Goal: Check status

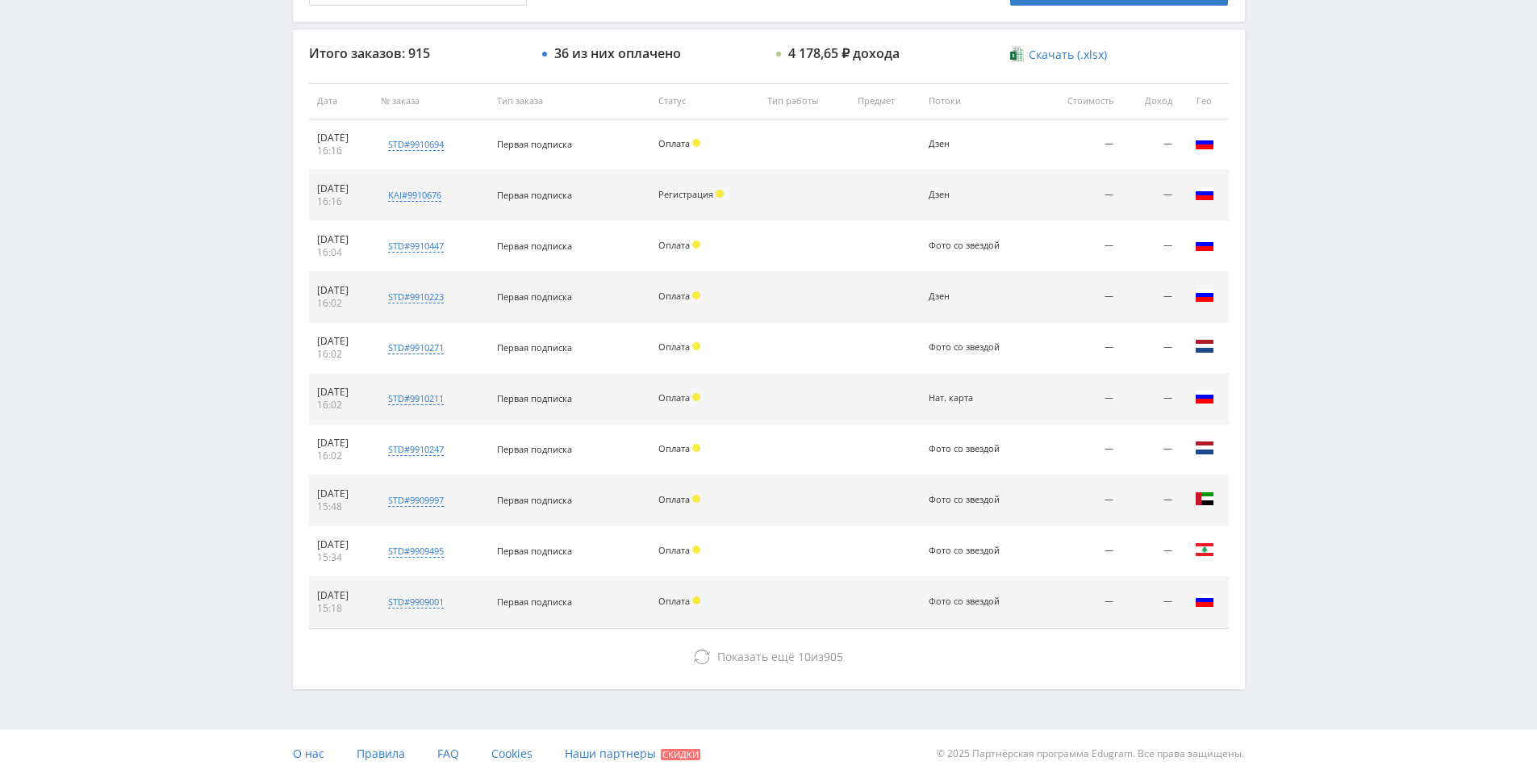
drag, startPoint x: 1361, startPoint y: 328, endPoint x: 1357, endPoint y: 402, distance: 74.4
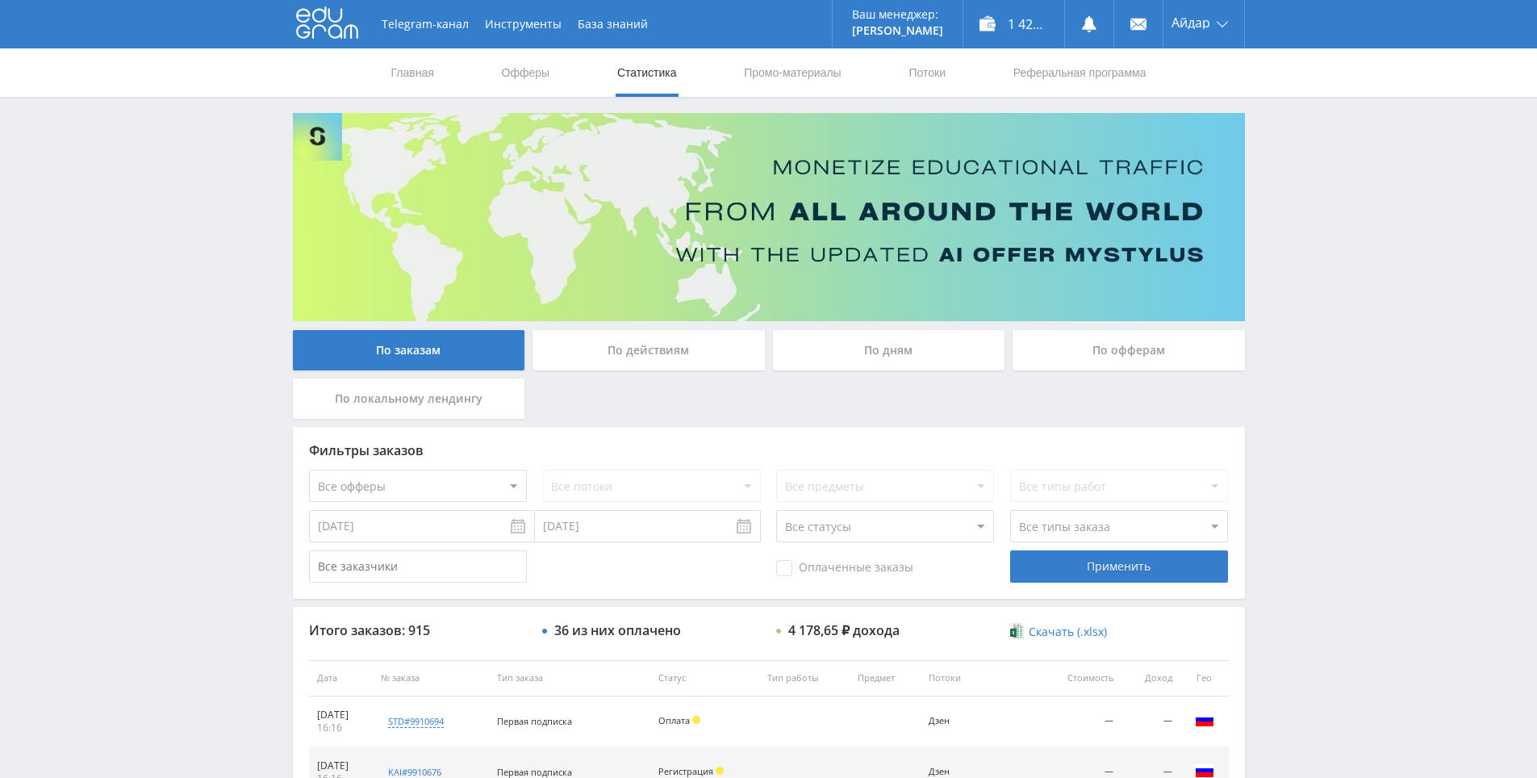
drag, startPoint x: 1336, startPoint y: 286, endPoint x: 1274, endPoint y: 168, distance: 133.9
click at [311, 32] on icon at bounding box center [327, 22] width 62 height 32
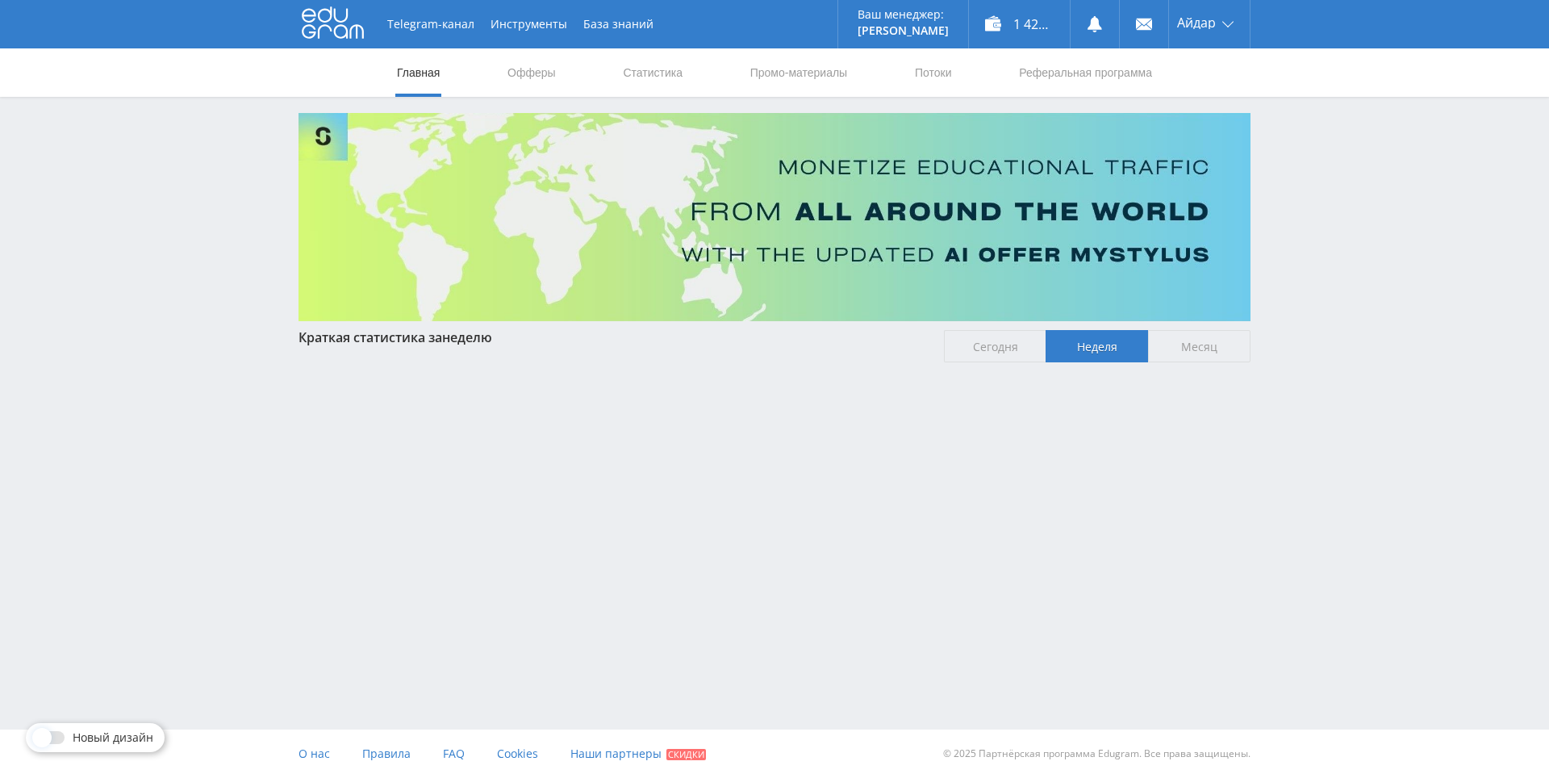
click at [1191, 337] on span "Месяц" at bounding box center [1199, 346] width 102 height 32
click at [0, 0] on input "Месяц" at bounding box center [0, 0] width 0 height 0
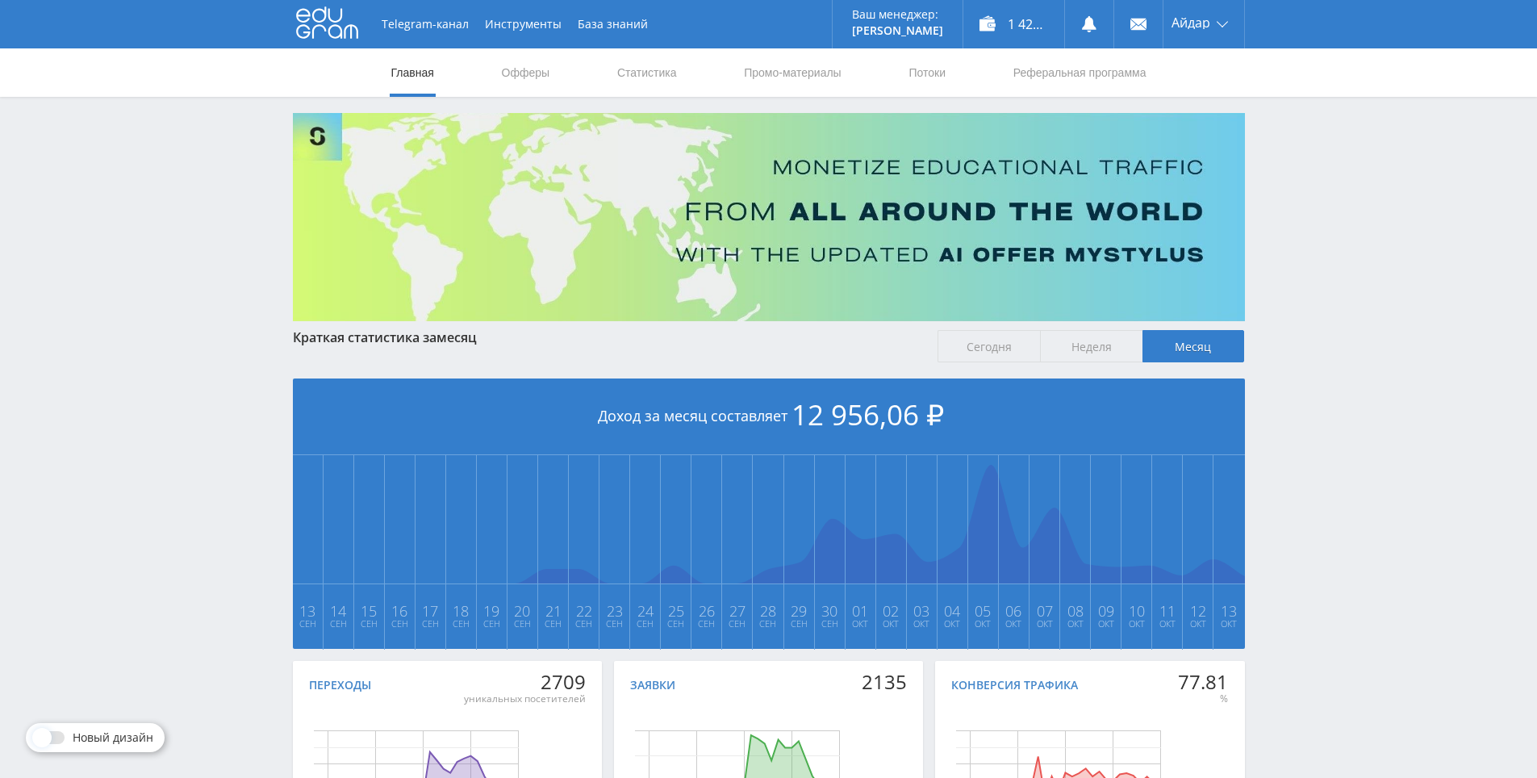
click at [1294, 357] on div "Telegram-канал Инструменты База знаний Ваш менеджер: [PERSON_NAME] Online @edug…" at bounding box center [768, 479] width 1537 height 958
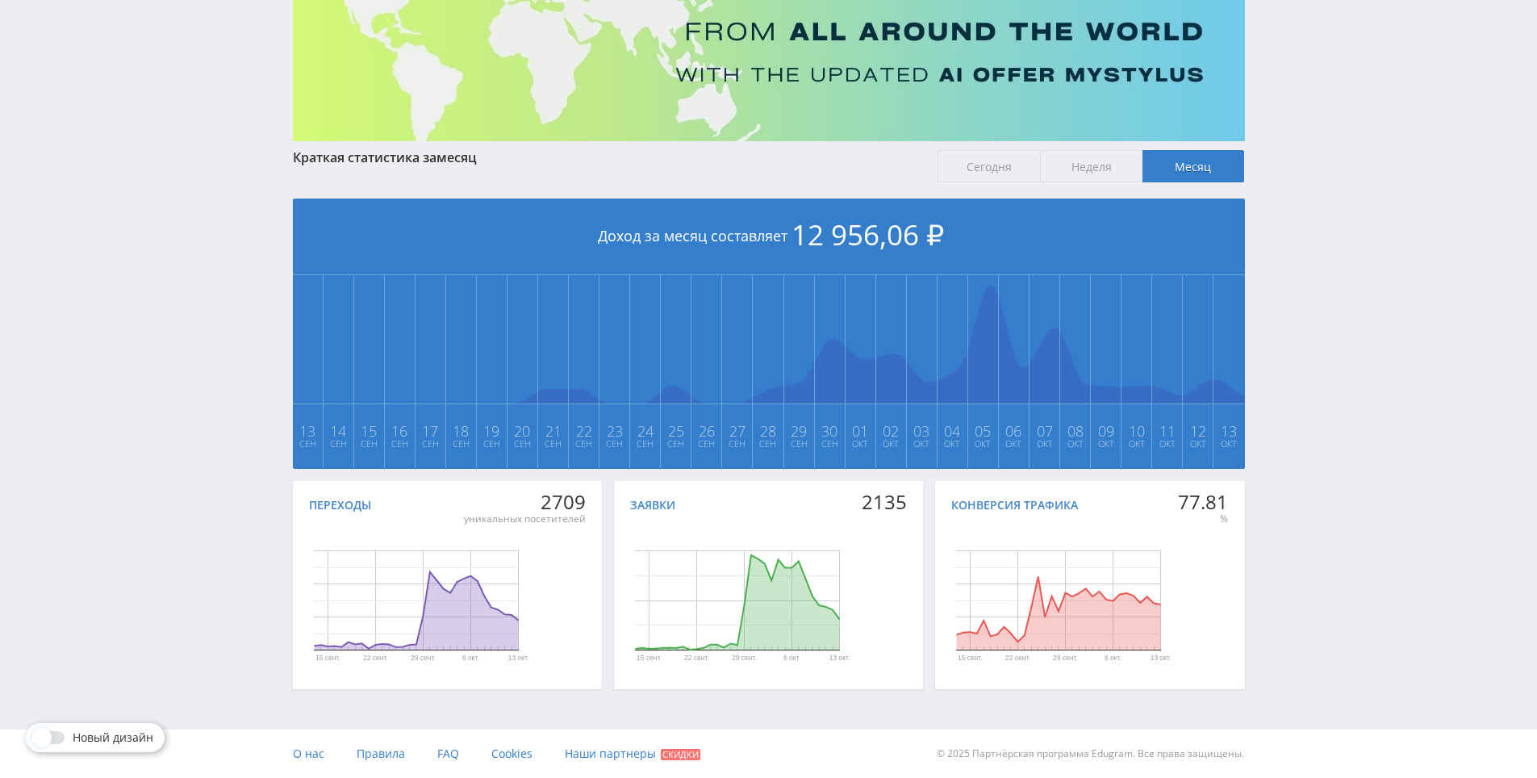
drag, startPoint x: 1307, startPoint y: 388, endPoint x: 1317, endPoint y: 532, distance: 144.0
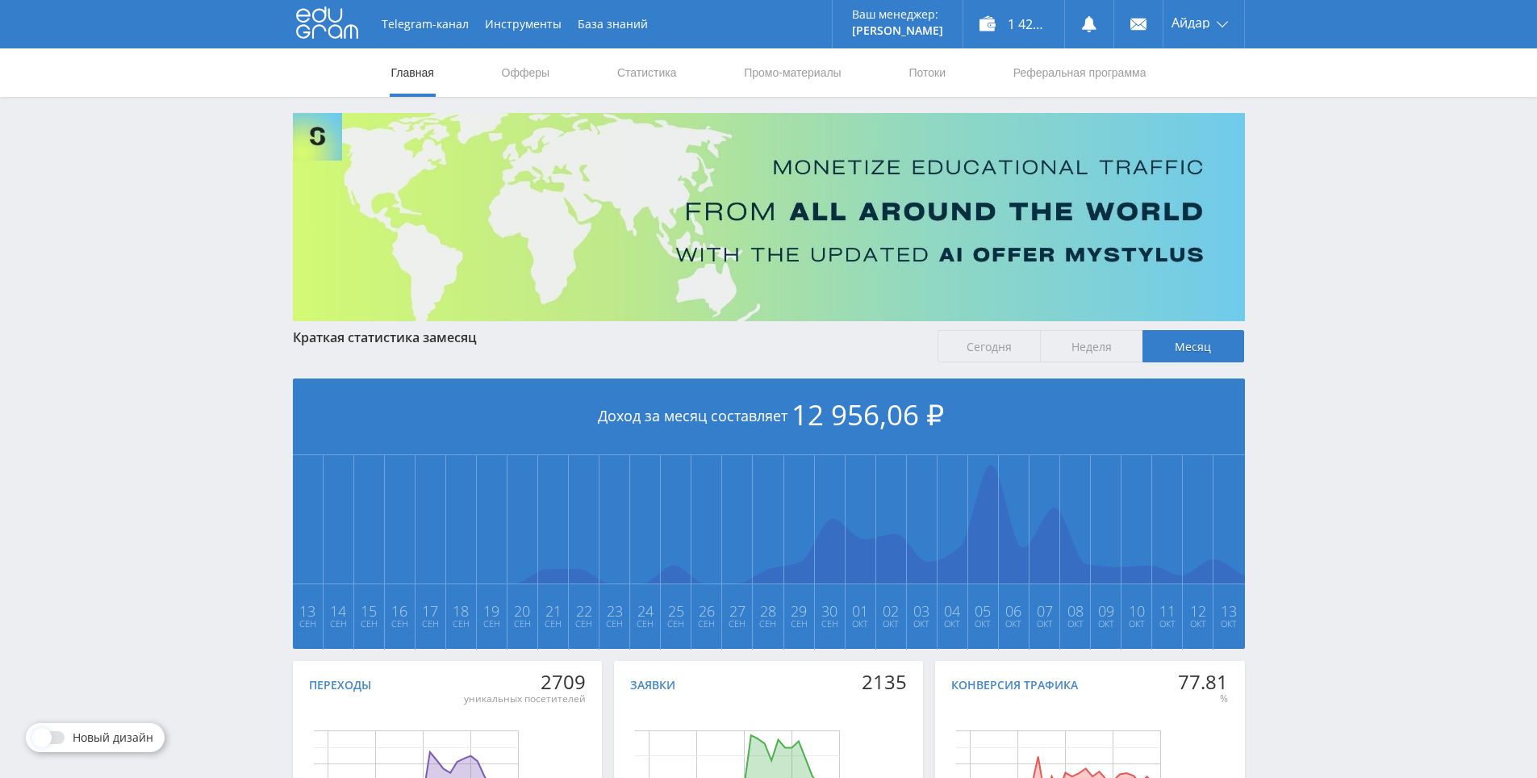
drag, startPoint x: 1317, startPoint y: 532, endPoint x: 1298, endPoint y: 417, distance: 116.2
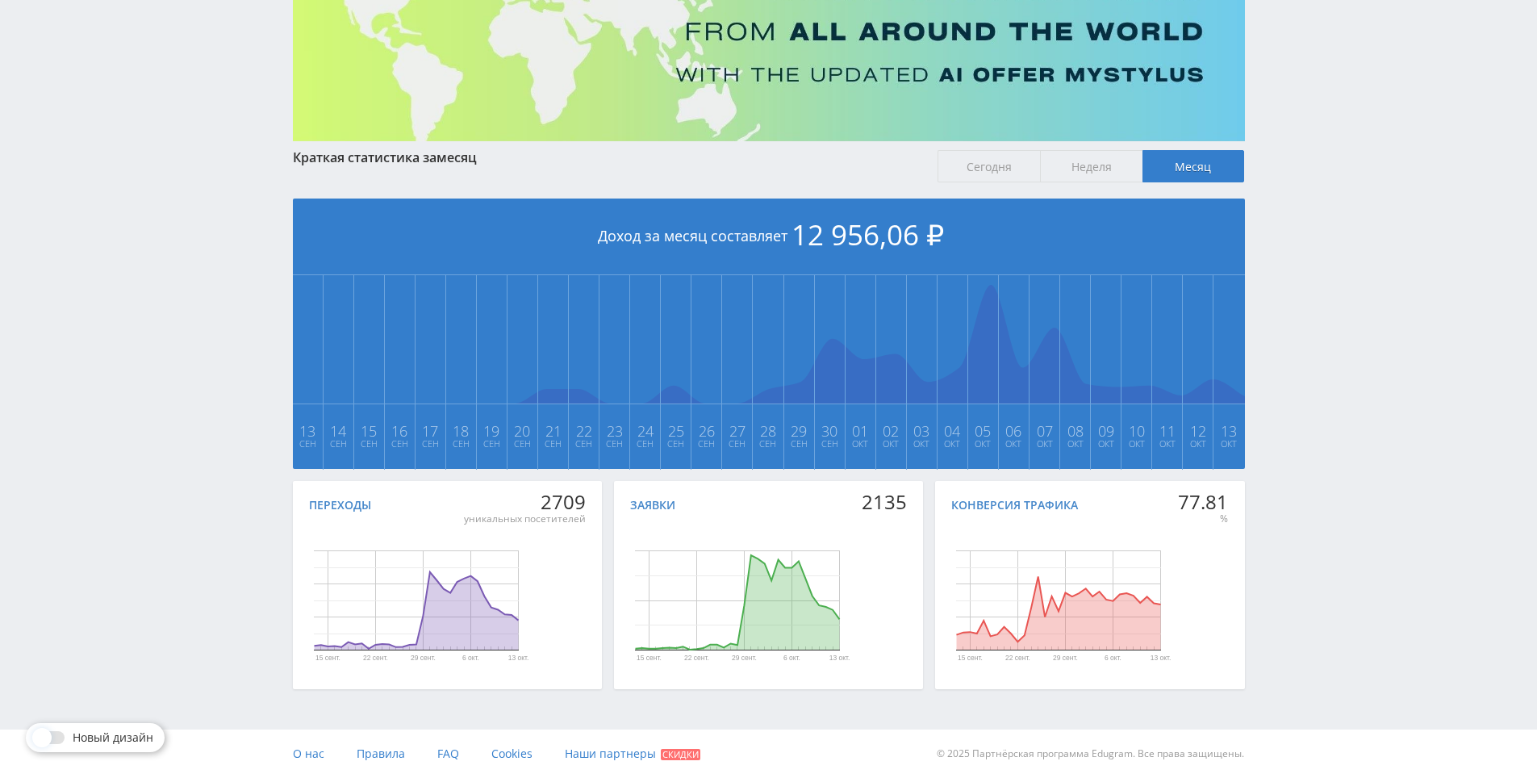
drag, startPoint x: 1298, startPoint y: 417, endPoint x: 1301, endPoint y: 498, distance: 80.8
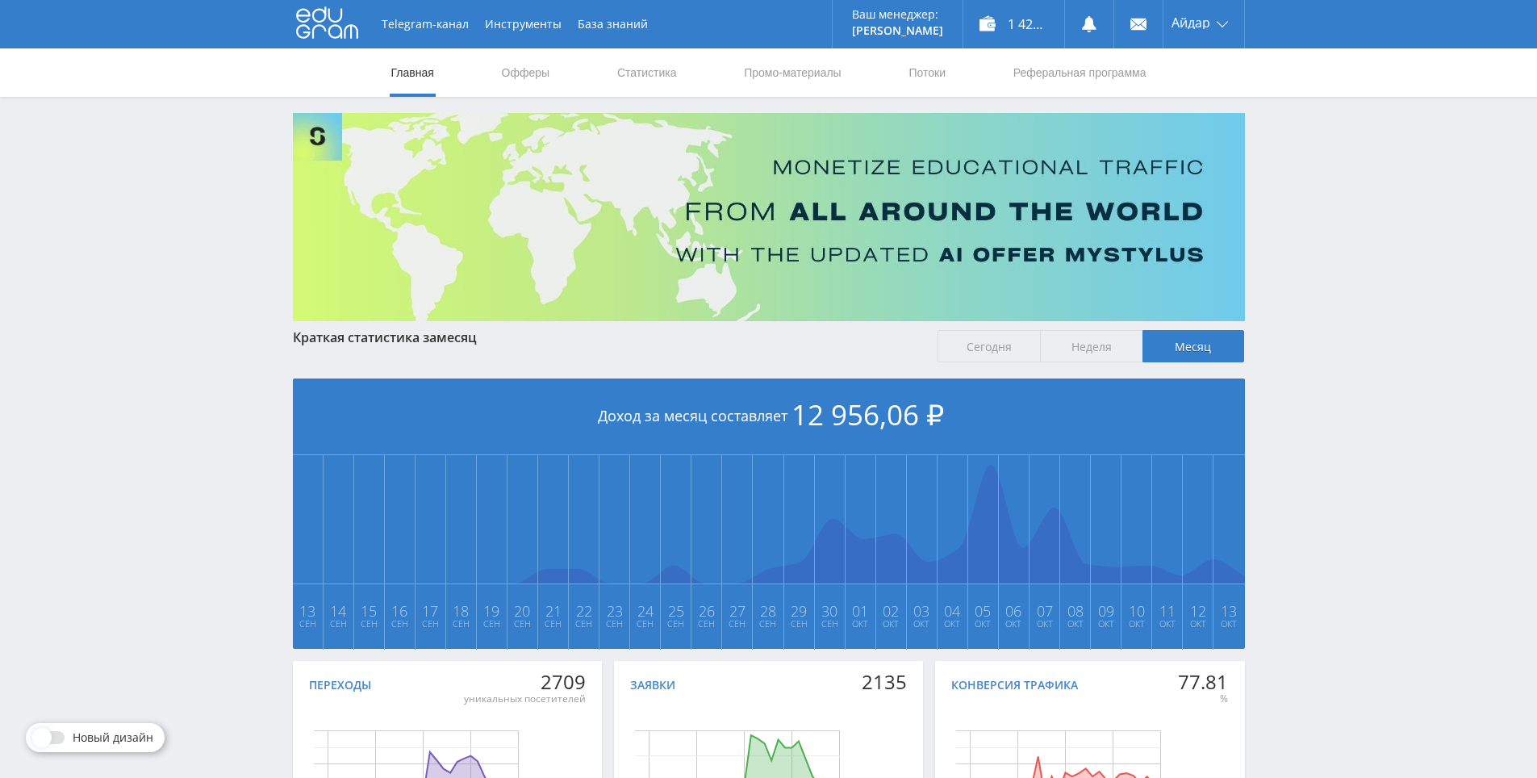
drag, startPoint x: 1295, startPoint y: 495, endPoint x: 1273, endPoint y: 398, distance: 100.0
click at [1298, 140] on div "Telegram-канал Инструменты База знаний Ваш менеджер: Alex Alex Online @edugram_…" at bounding box center [768, 479] width 1537 height 958
click at [1274, 125] on div "Telegram-канал Инструменты База знаний Ваш менеджер: Alex Alex Online @edugram_…" at bounding box center [768, 479] width 1537 height 958
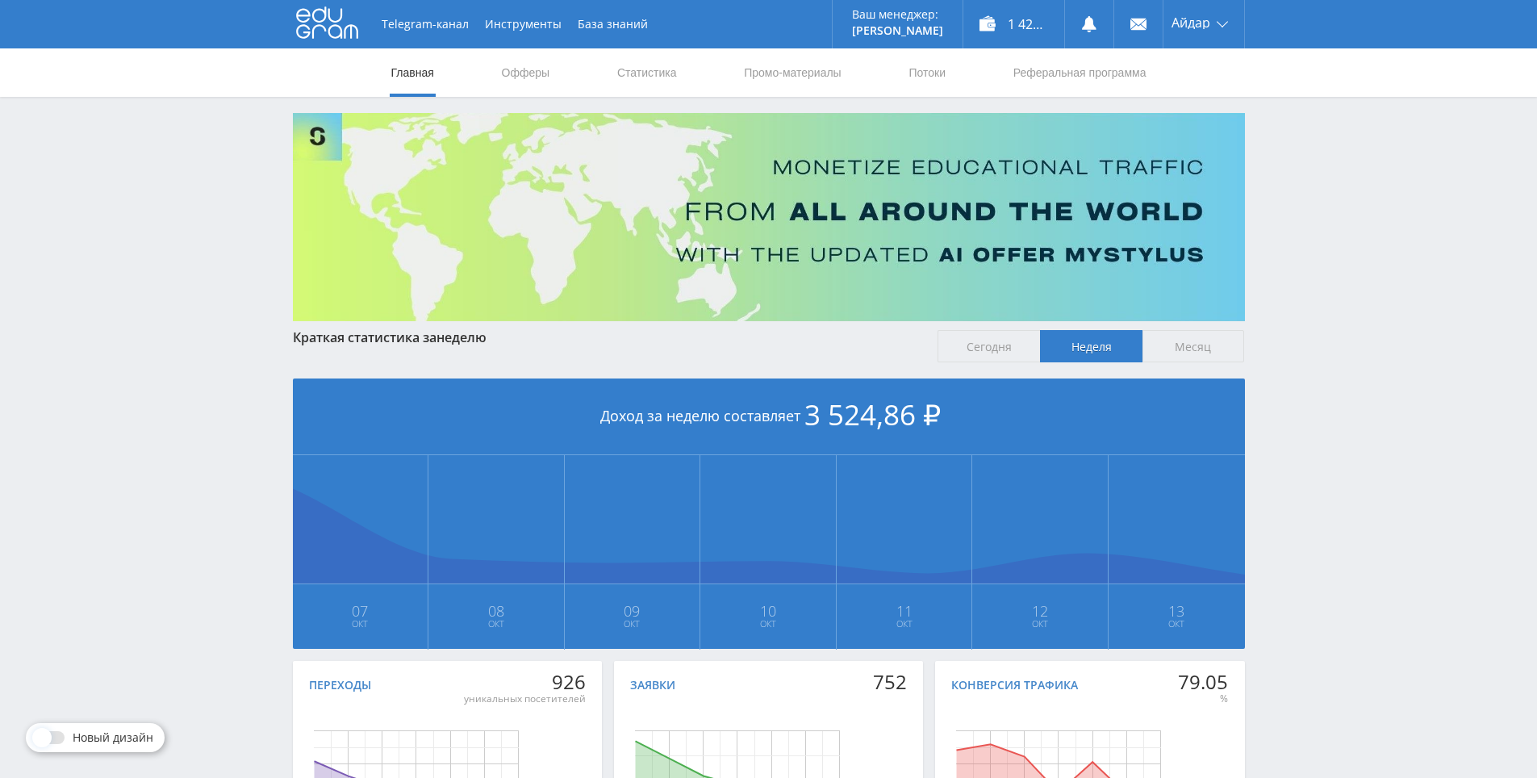
click at [1313, 243] on div "Telegram-канал Инструменты База знаний Ваш менеджер: [PERSON_NAME] Online @edug…" at bounding box center [768, 479] width 1537 height 958
click at [1308, 235] on div "Telegram-канал Инструменты База знаний Ваш менеджер: [PERSON_NAME] Online @edug…" at bounding box center [768, 479] width 1537 height 958
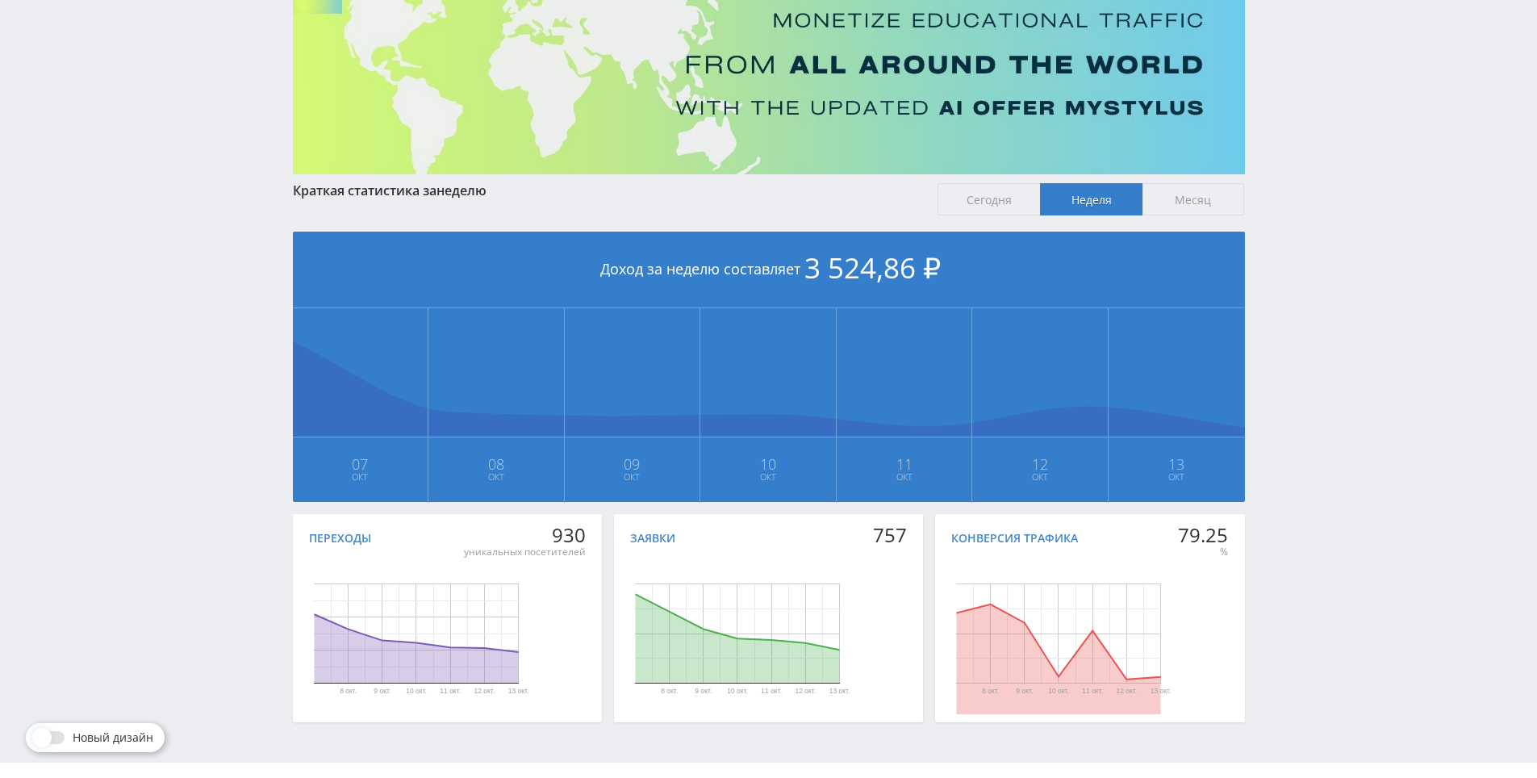
drag, startPoint x: 1338, startPoint y: 528, endPoint x: 1347, endPoint y: 541, distance: 16.3
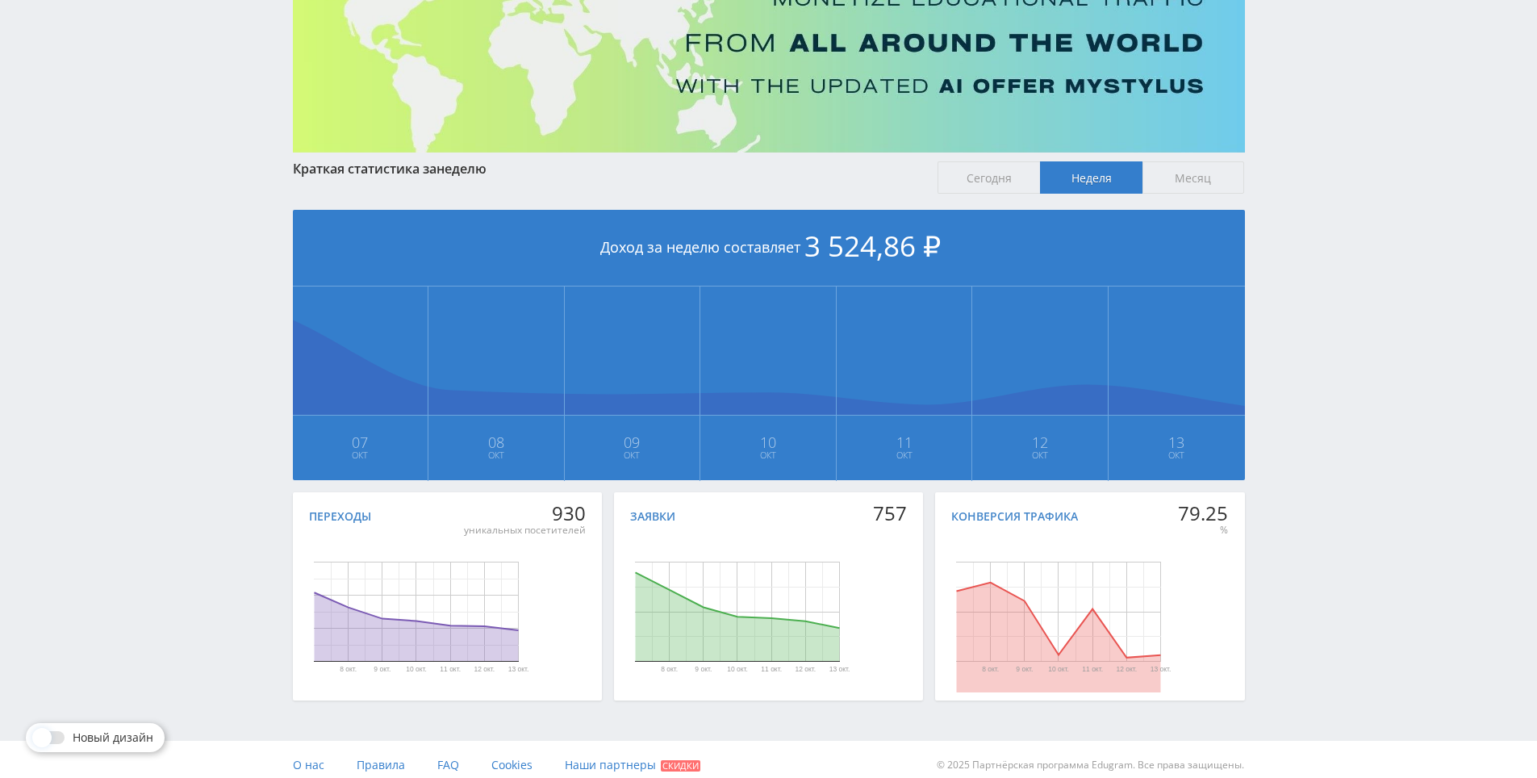
drag, startPoint x: 1347, startPoint y: 541, endPoint x: 1368, endPoint y: 441, distance: 102.2
click at [1368, 441] on div "Telegram-канал Инструменты База знаний Ваш менеджер: [PERSON_NAME] Online @edug…" at bounding box center [768, 310] width 1537 height 958
drag, startPoint x: 1368, startPoint y: 441, endPoint x: 1341, endPoint y: 373, distance: 73.6
click at [1341, 373] on div "Telegram-канал Инструменты База знаний Ваш менеджер: [PERSON_NAME] Online @edug…" at bounding box center [768, 310] width 1537 height 958
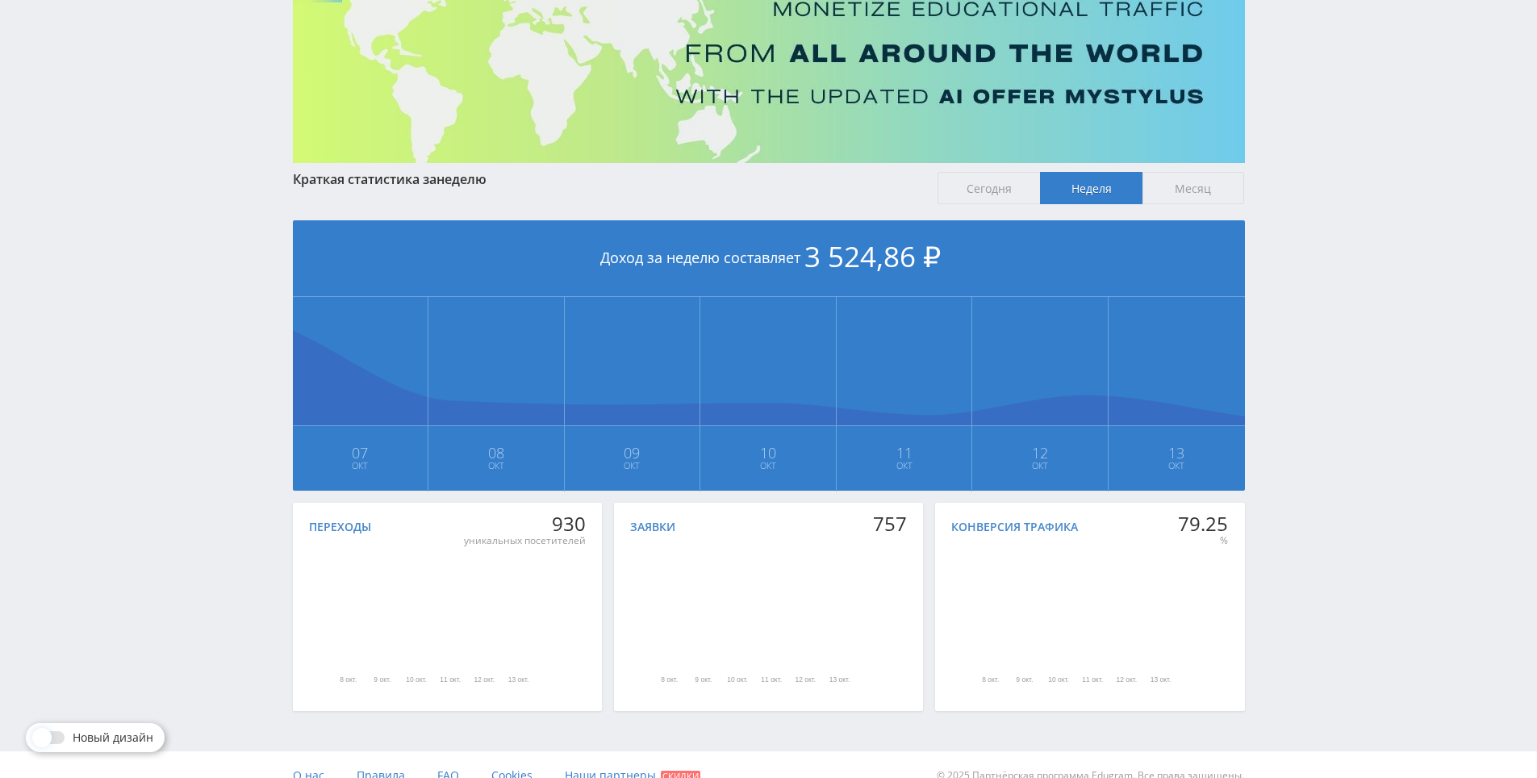
scroll to position [180, 0]
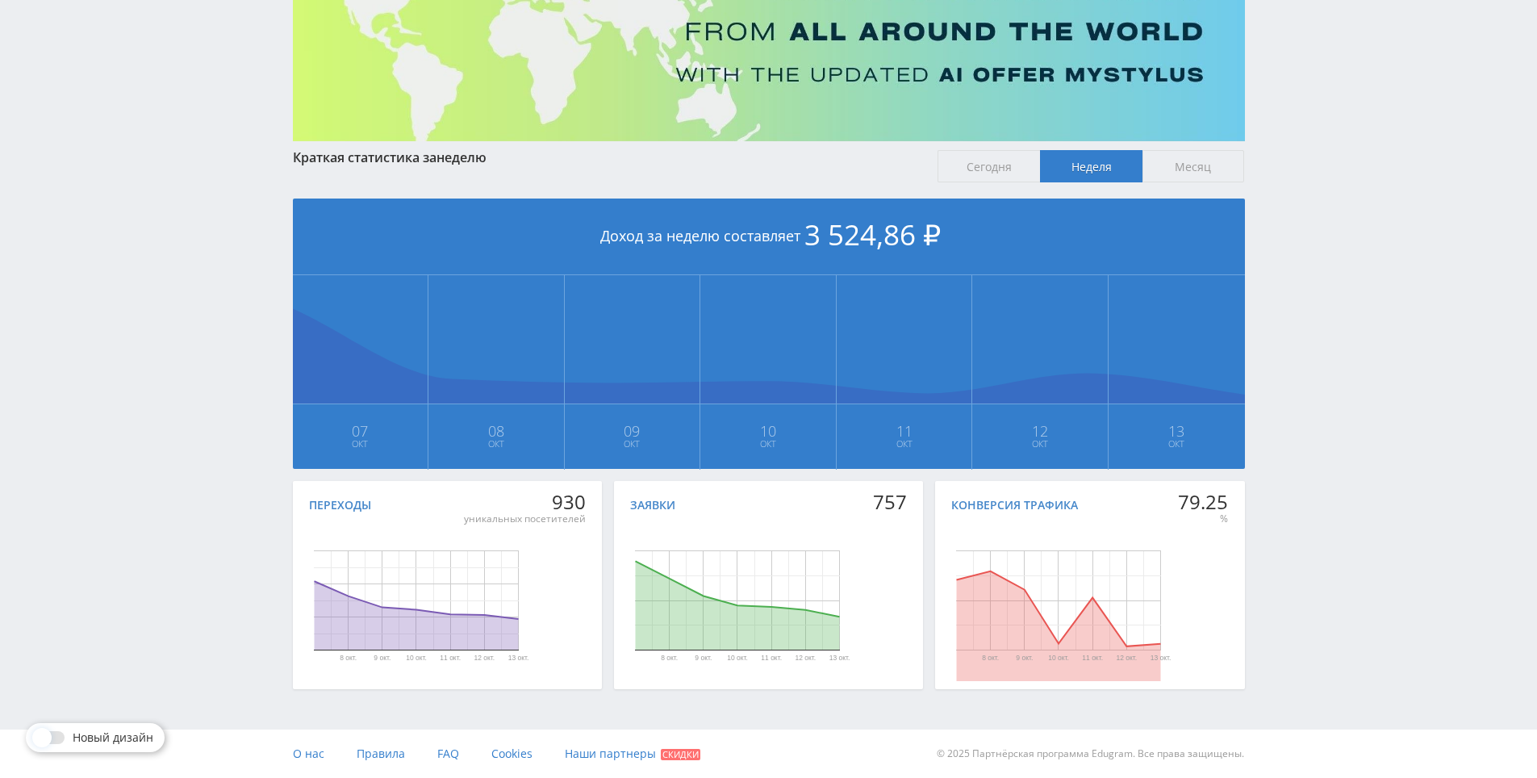
click at [1265, 333] on div "Telegram-канал Инструменты База знаний Ваш менеджер: Alex Alex Online @edugram_…" at bounding box center [768, 299] width 1537 height 958
drag, startPoint x: 1265, startPoint y: 332, endPoint x: 1289, endPoint y: 266, distance: 70.2
click at [1290, 261] on div "Telegram-канал Инструменты База знаний Ваш менеджер: Alex Alex Online @edugram_…" at bounding box center [768, 299] width 1537 height 958
click at [1292, 228] on div "Telegram-канал Инструменты База знаний Ваш менеджер: Alex Alex Online @edugram_…" at bounding box center [768, 299] width 1537 height 958
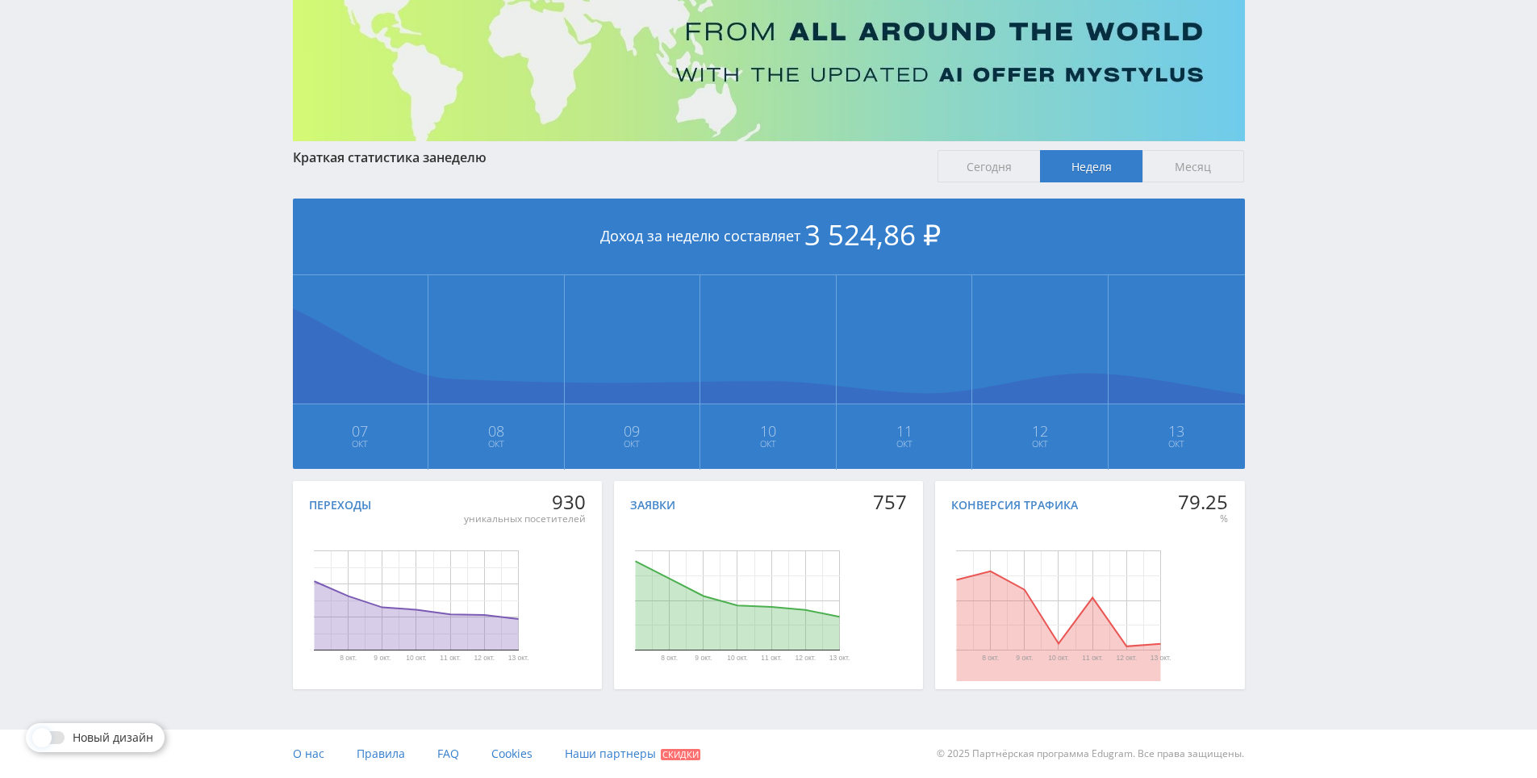
drag, startPoint x: 1282, startPoint y: 589, endPoint x: 1285, endPoint y: 577, distance: 12.3
click at [1290, 533] on div "Telegram-канал Инструменты База знаний Ваш менеджер: Alex Alex Online @edugram_…" at bounding box center [768, 299] width 1537 height 958
drag, startPoint x: 1290, startPoint y: 533, endPoint x: 1294, endPoint y: 499, distance: 34.2
drag, startPoint x: 1294, startPoint y: 499, endPoint x: 897, endPoint y: 496, distance: 397.9
click at [1285, 499] on div "Telegram-канал Инструменты База знаний Ваш менеджер: Alex Alex Online @edugram_…" at bounding box center [768, 299] width 1537 height 958
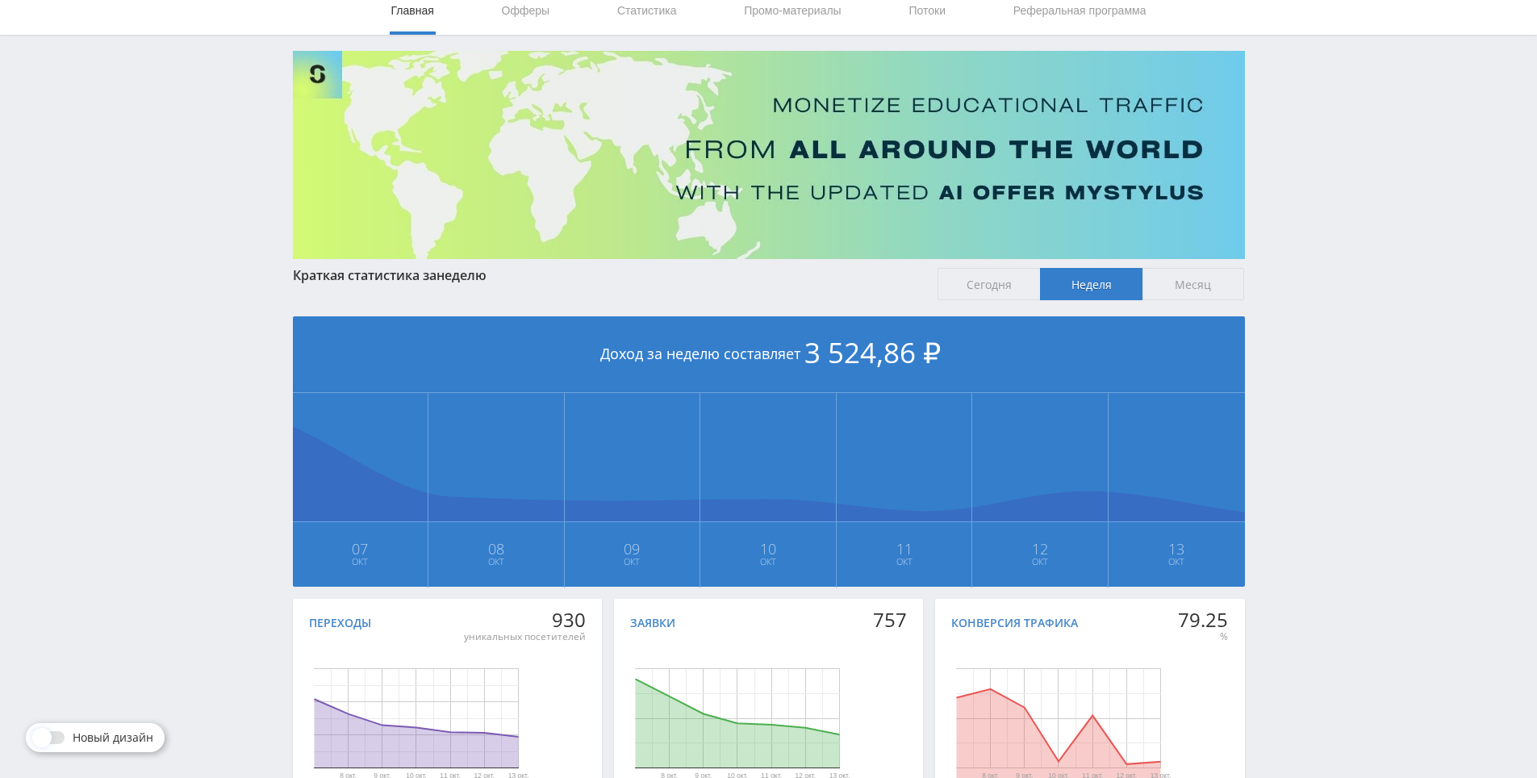
scroll to position [0, 0]
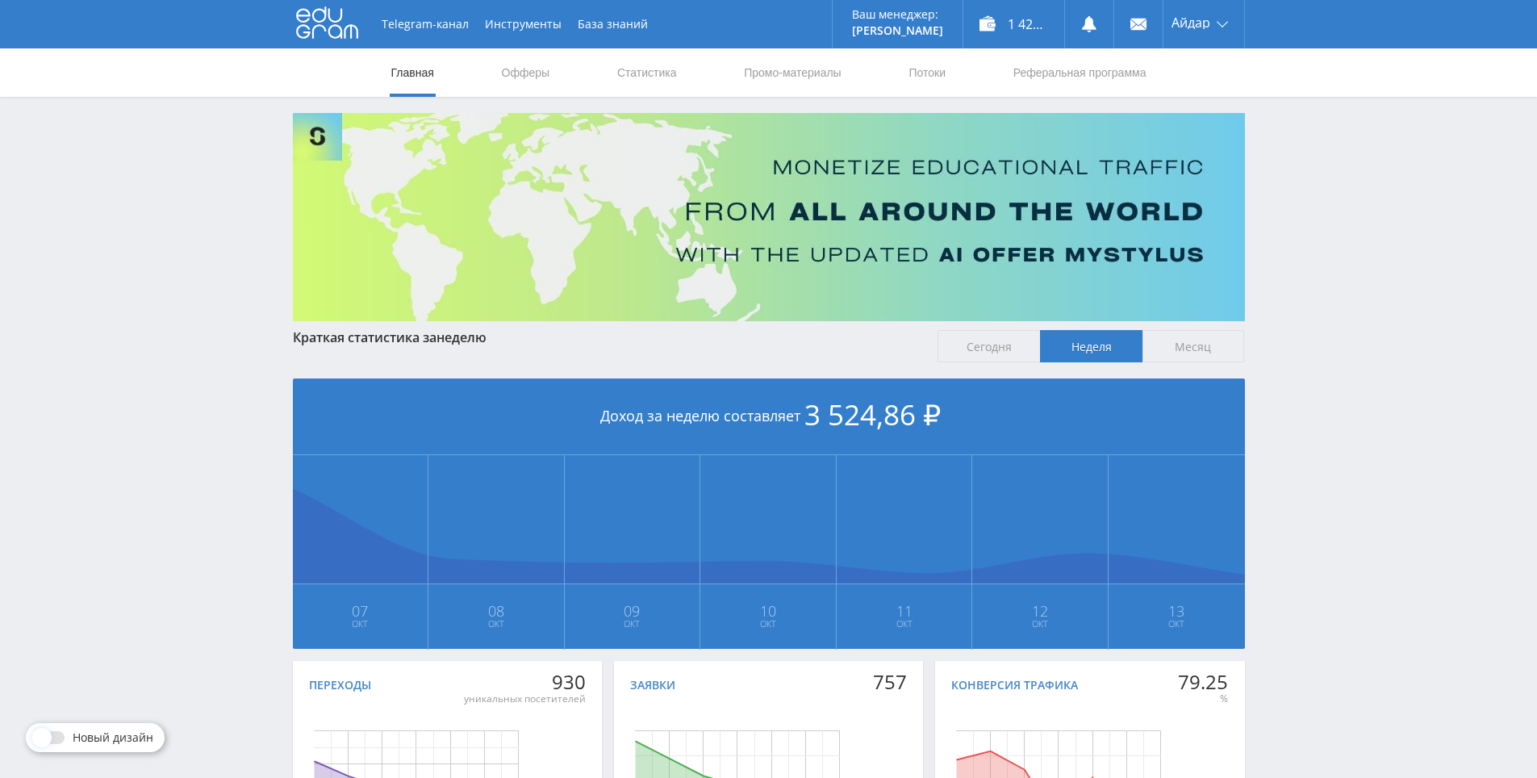
drag, startPoint x: 1368, startPoint y: 298, endPoint x: 1323, endPoint y: 162, distance: 142.9
click at [604, 65] on nav "Главная Офферы Статистика Промо-материалы Потоки Реферальная программа" at bounding box center [769, 72] width 759 height 48
click at [627, 69] on link "Статистика" at bounding box center [647, 72] width 63 height 48
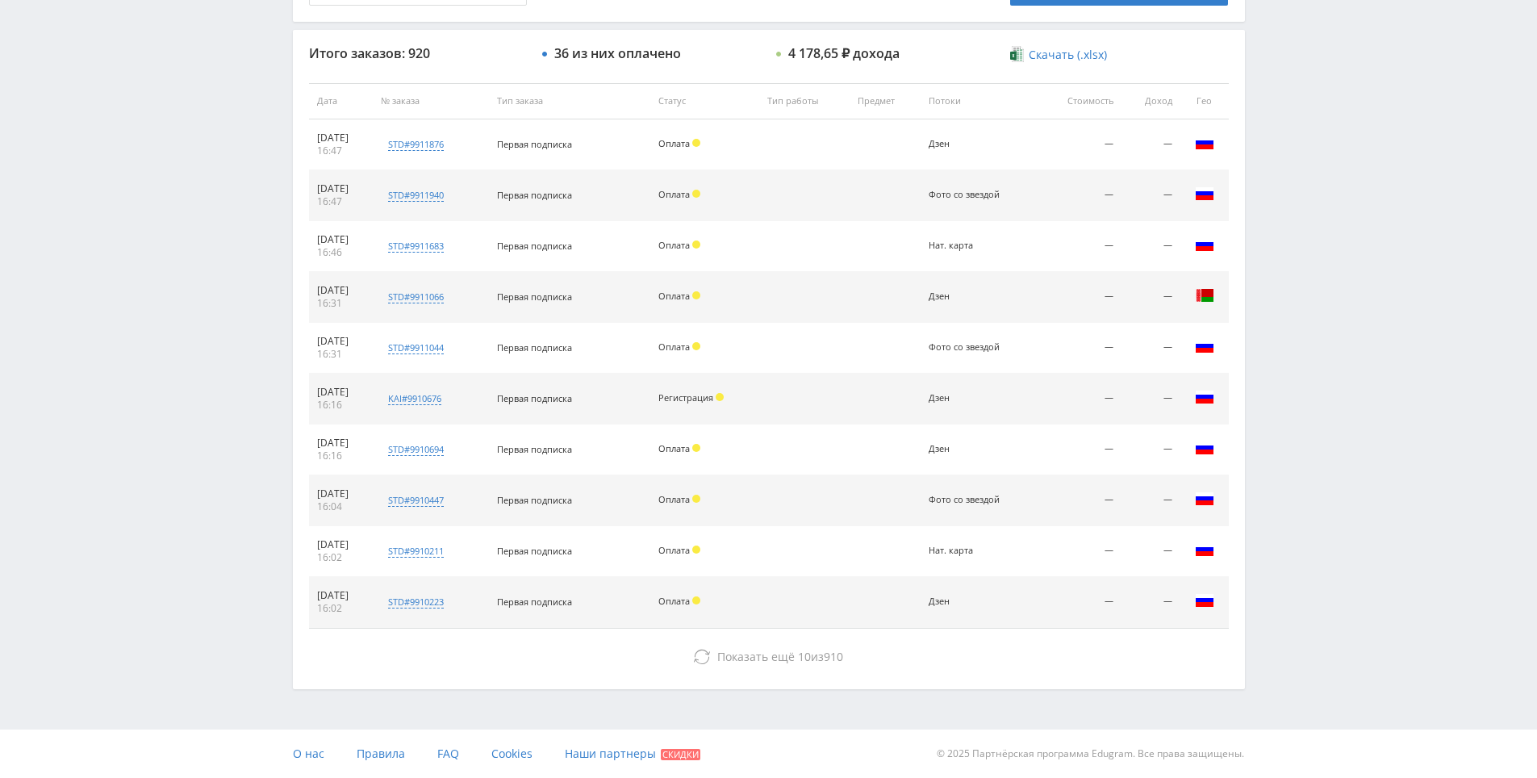
drag, startPoint x: 824, startPoint y: 320, endPoint x: 811, endPoint y: 377, distance: 57.9
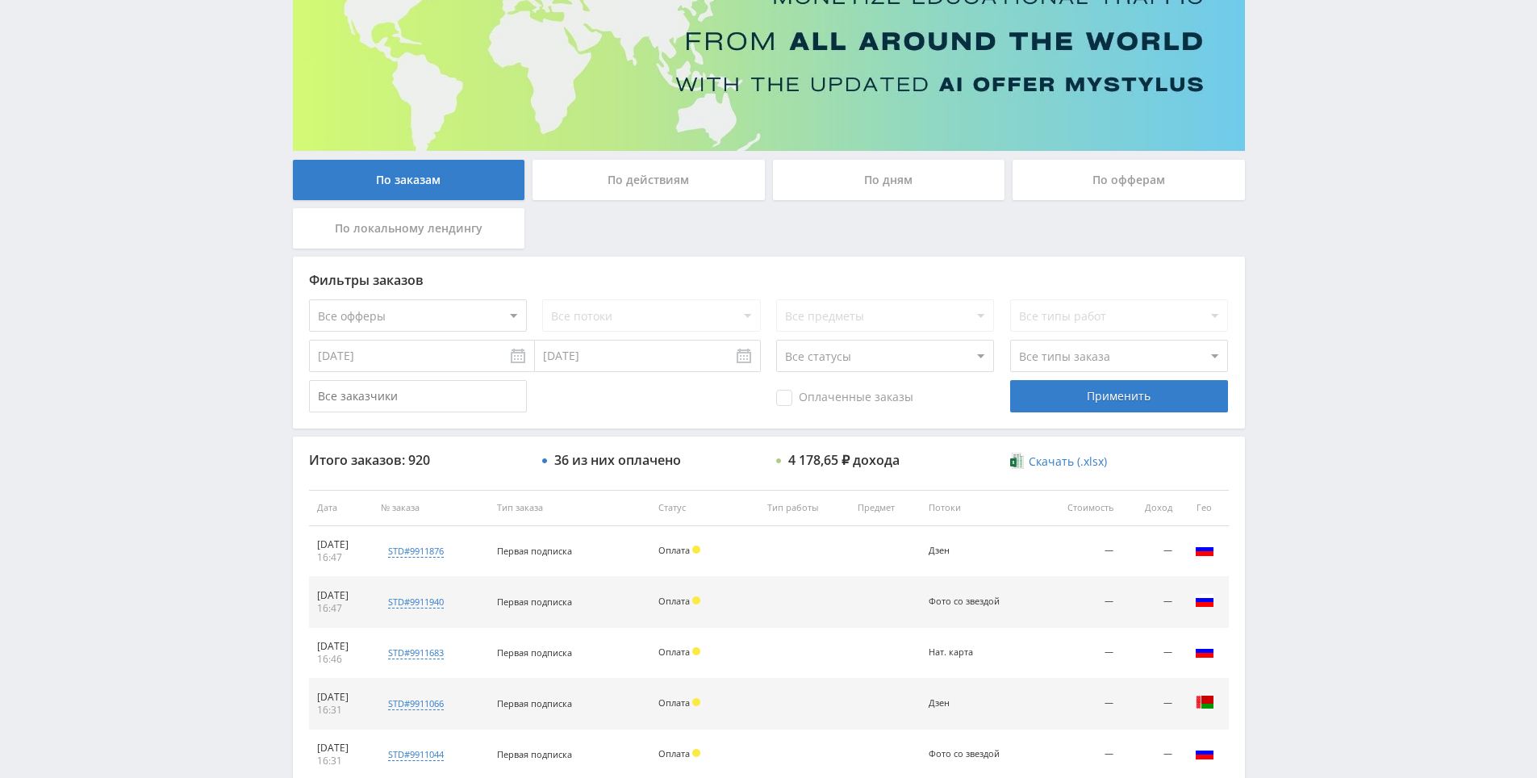
scroll to position [119, 0]
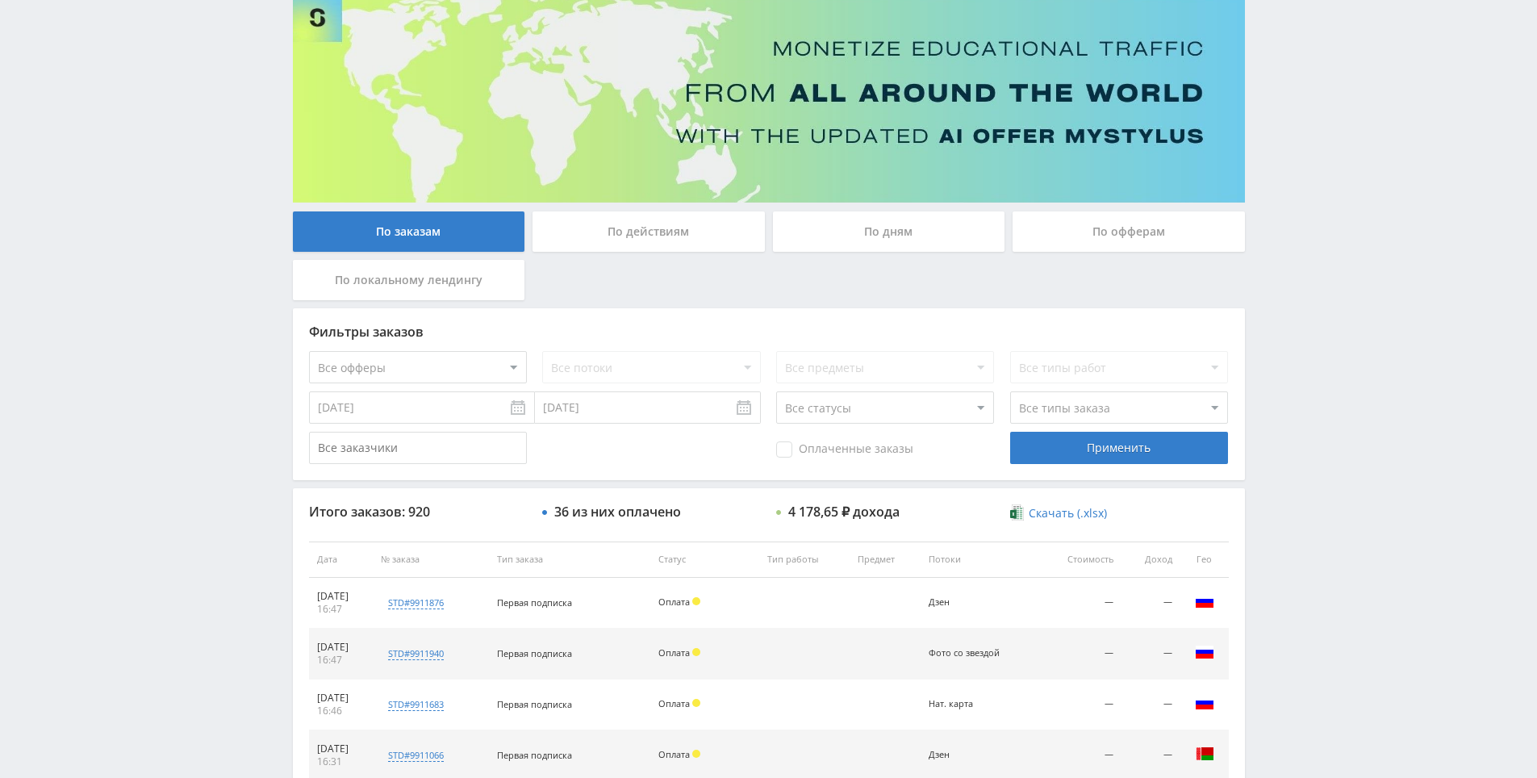
drag, startPoint x: 811, startPoint y: 377, endPoint x: 816, endPoint y: 316, distance: 61.5
click at [1503, 516] on div "Telegram-канал Инструменты База знаний Ваш менеджер: Alex Alex Online @edugram_…" at bounding box center [768, 558] width 1537 height 1355
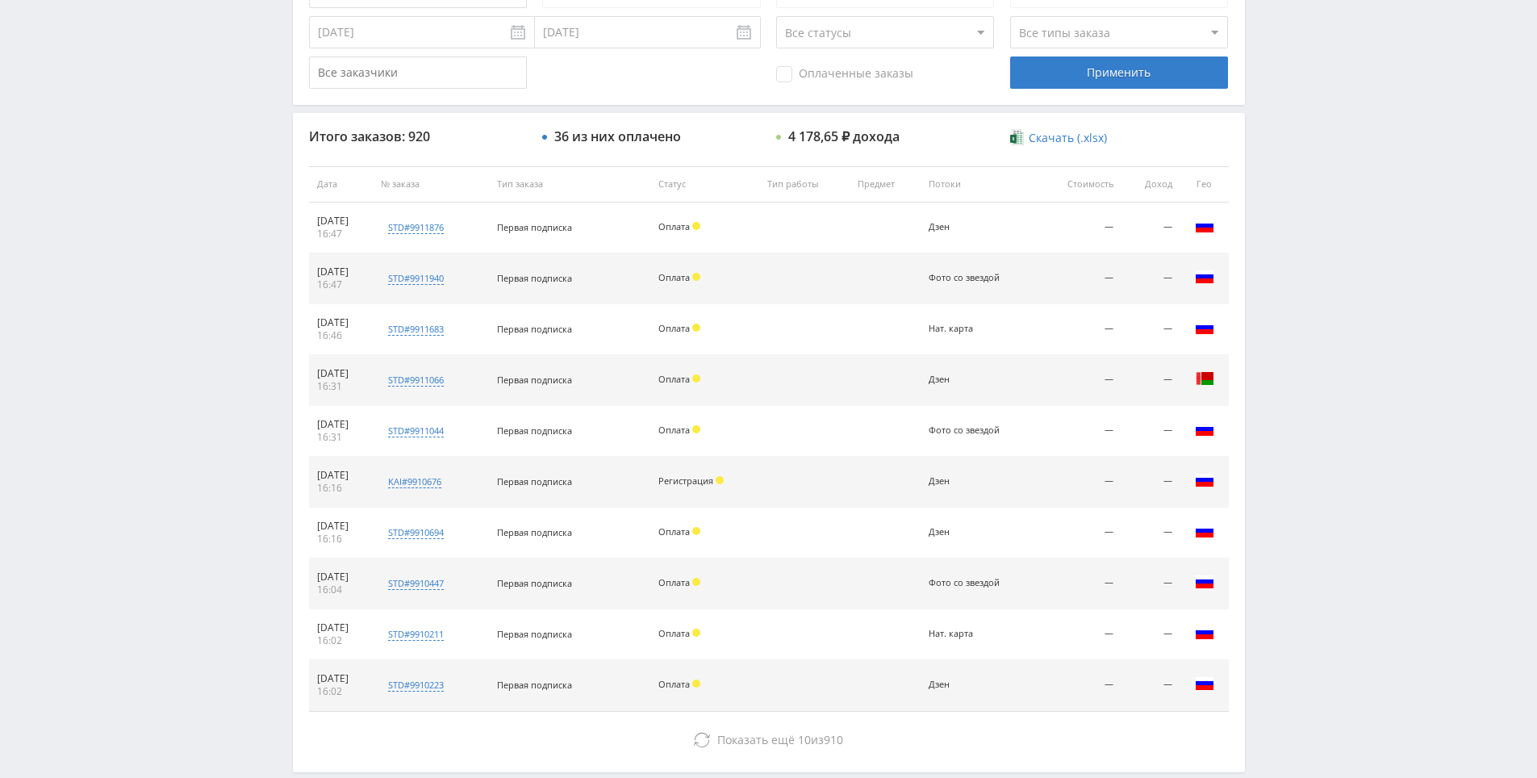
scroll to position [577, 0]
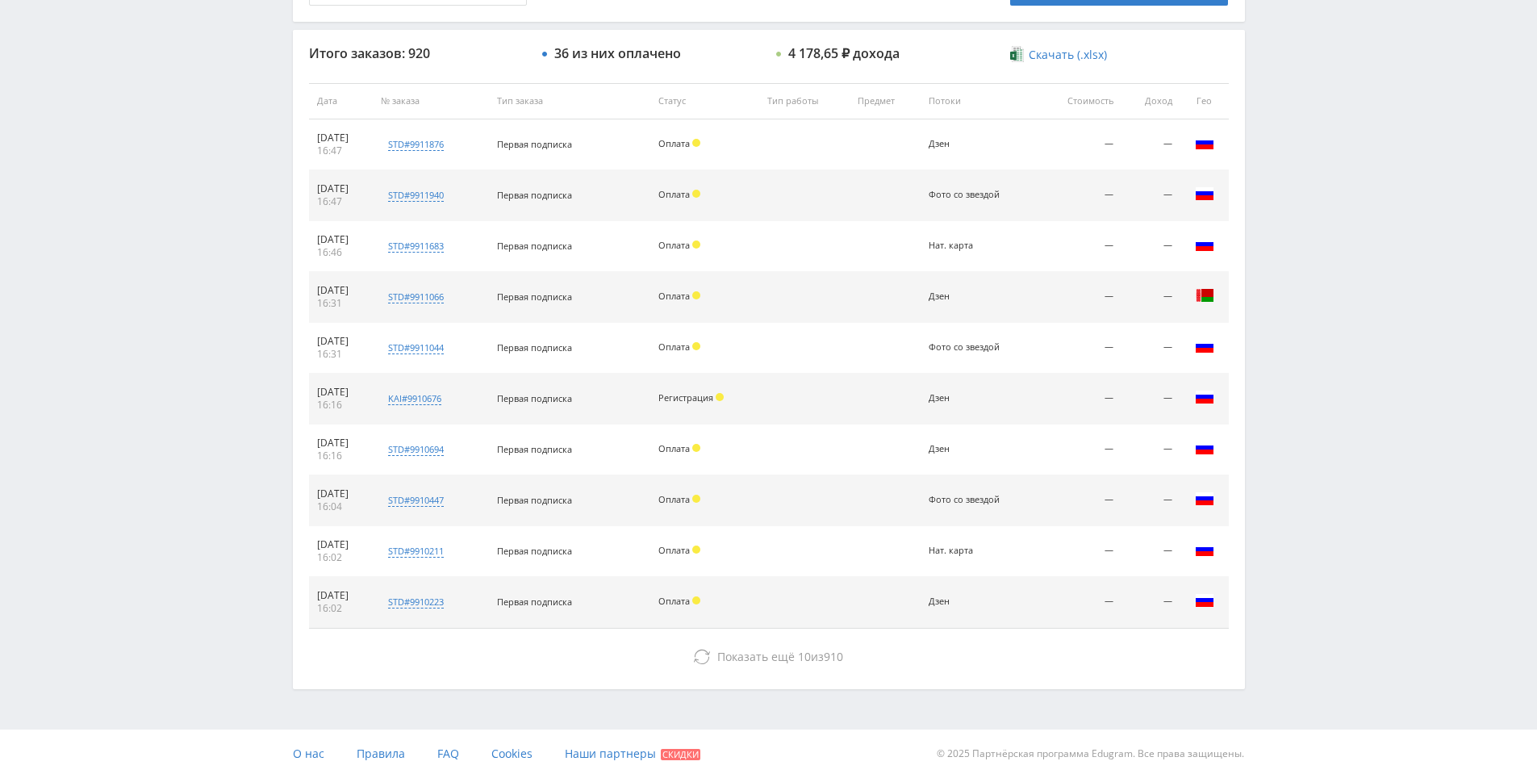
drag, startPoint x: 1324, startPoint y: 468, endPoint x: 1325, endPoint y: 529, distance: 60.5
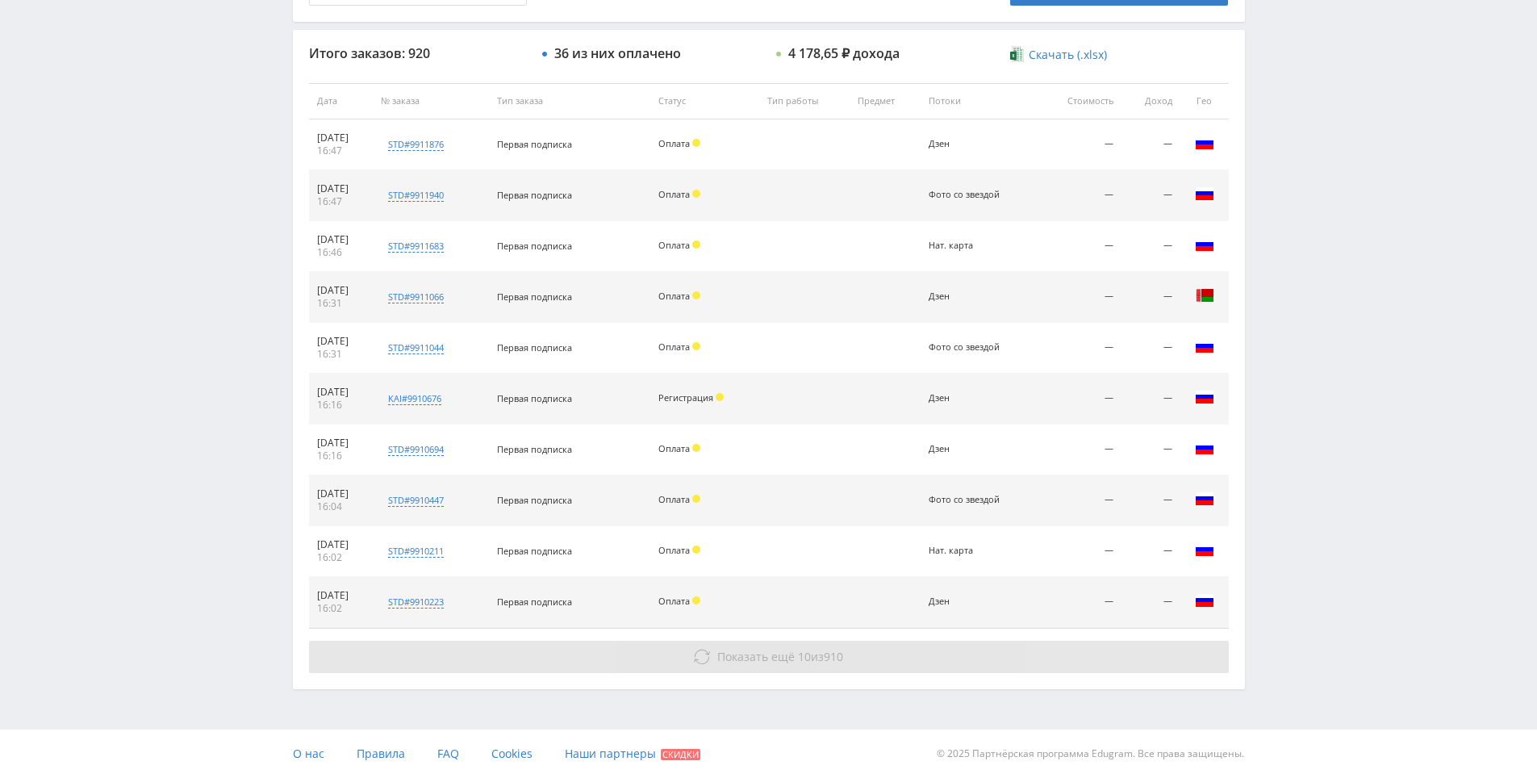
click at [931, 648] on button "Показать ещё 10 из 910" at bounding box center [769, 657] width 920 height 32
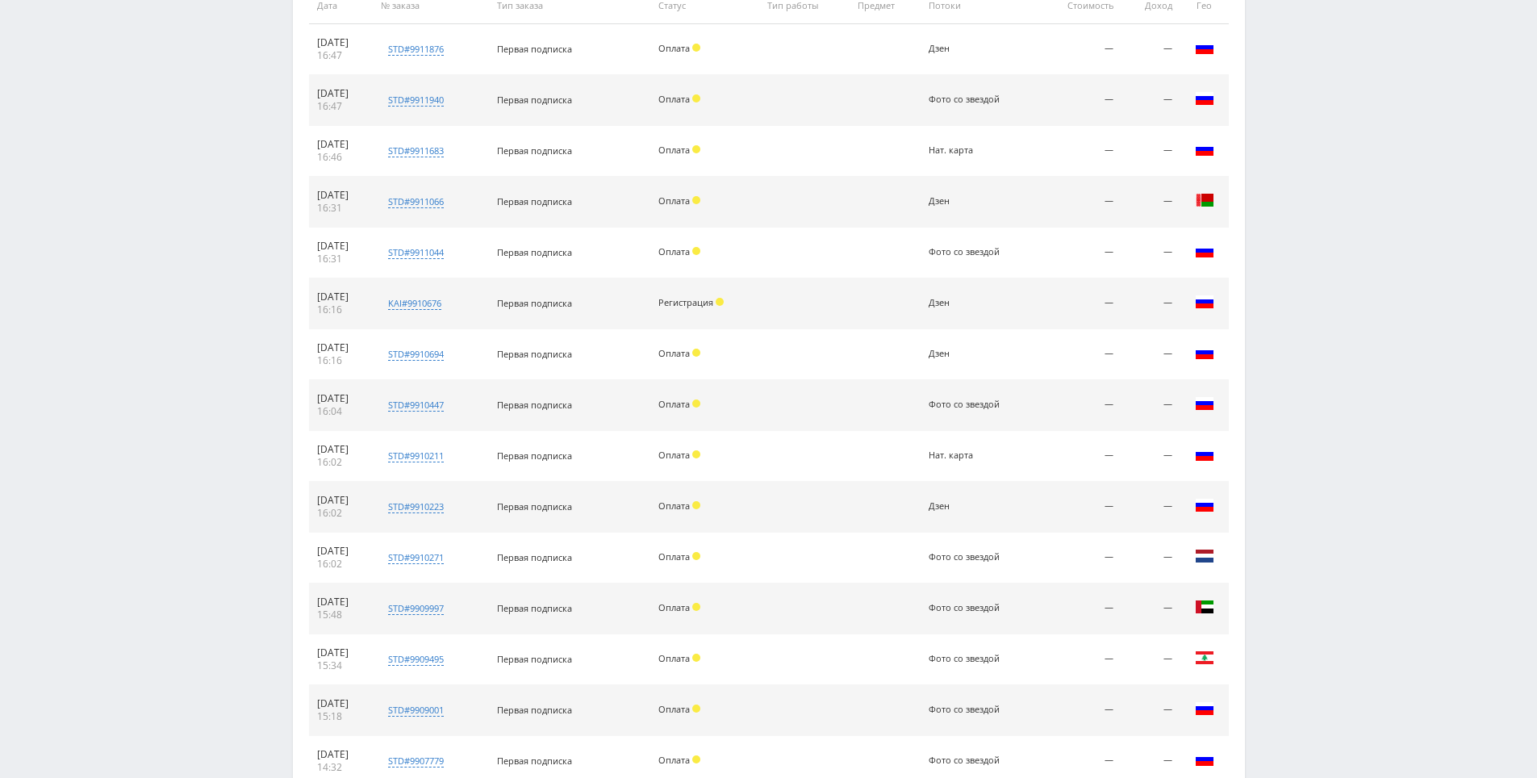
scroll to position [1035, 0]
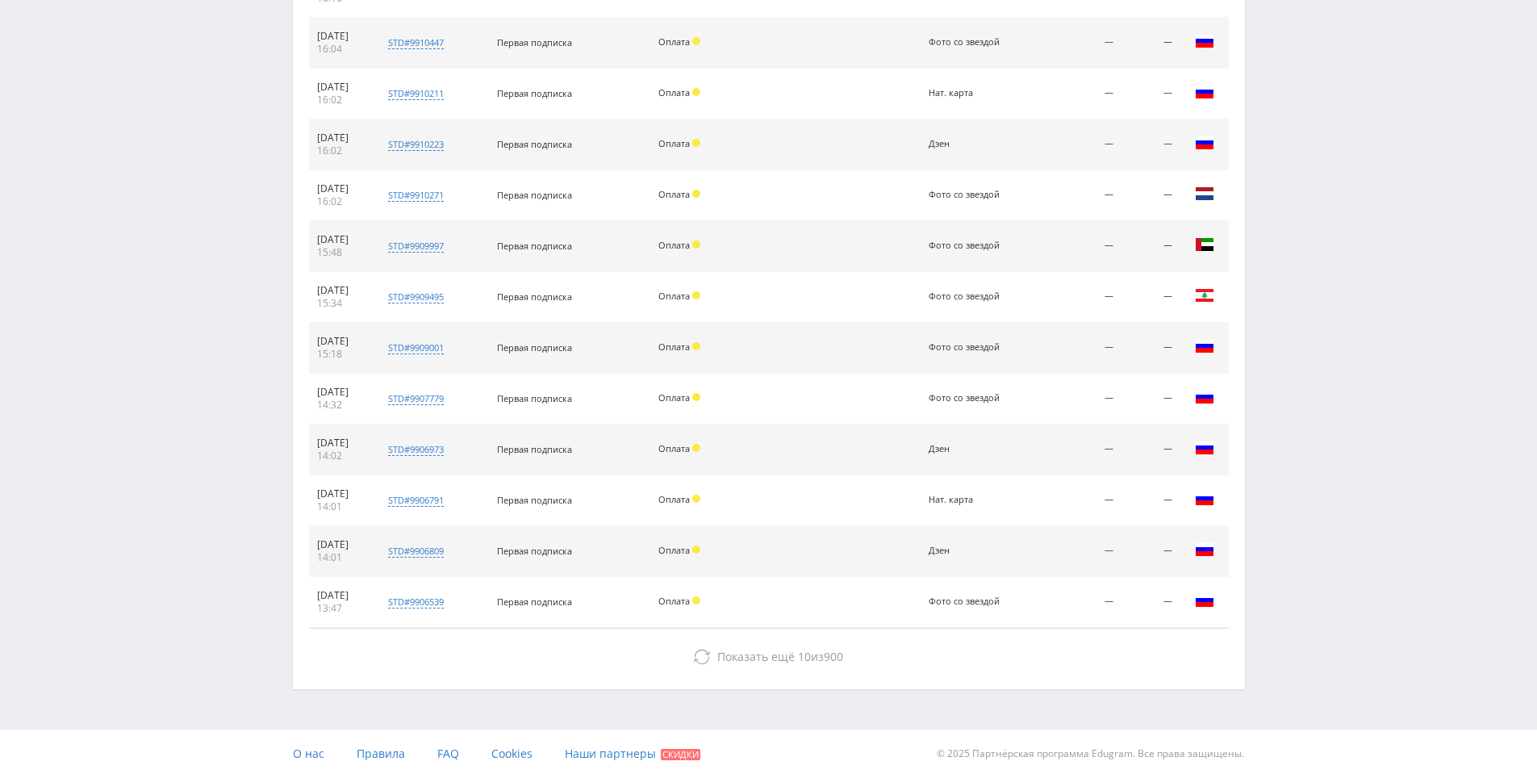
drag, startPoint x: 1286, startPoint y: 429, endPoint x: 1114, endPoint y: 634, distance: 268.1
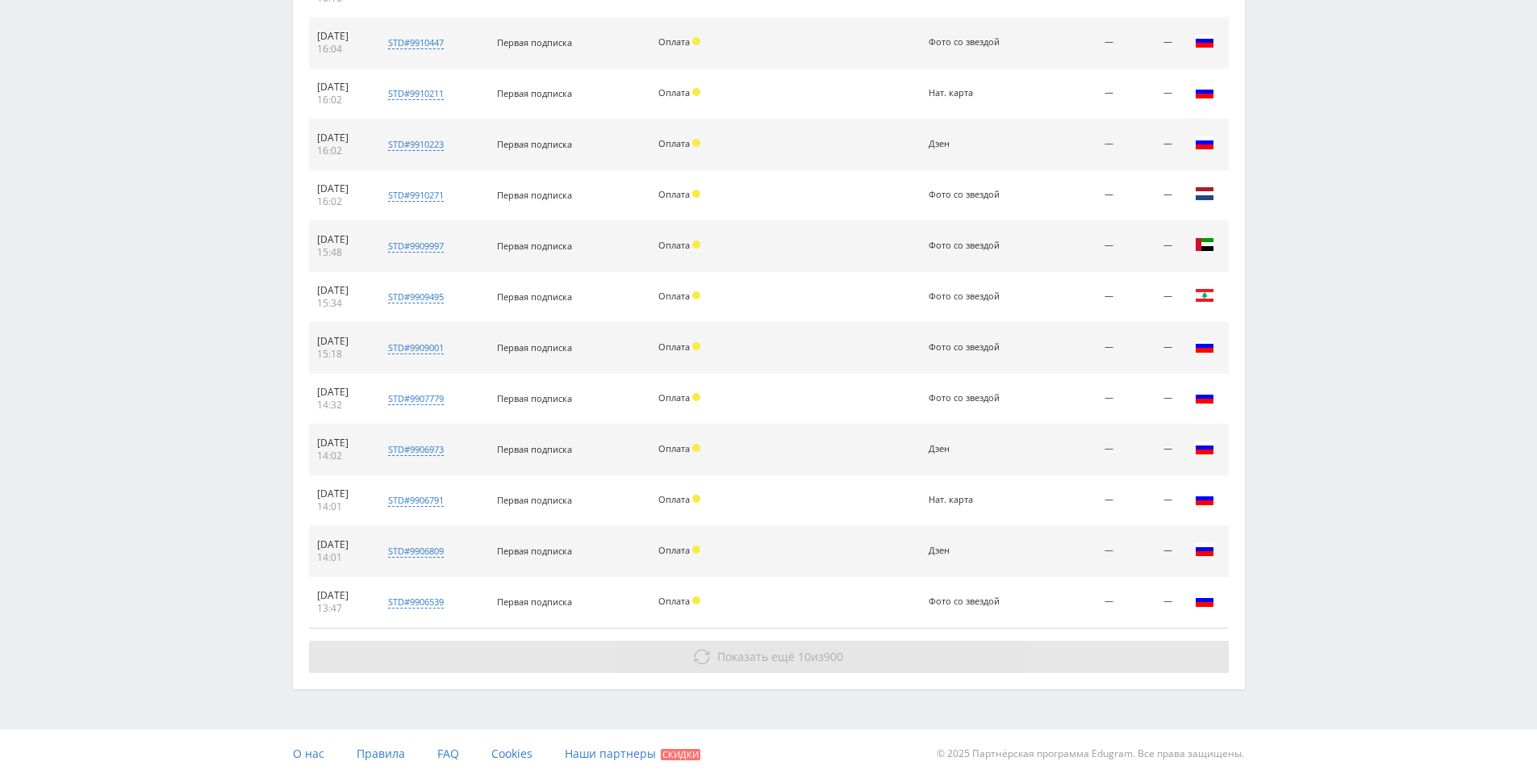
click at [1063, 650] on button "Показать ещё 10 из 900" at bounding box center [769, 657] width 920 height 32
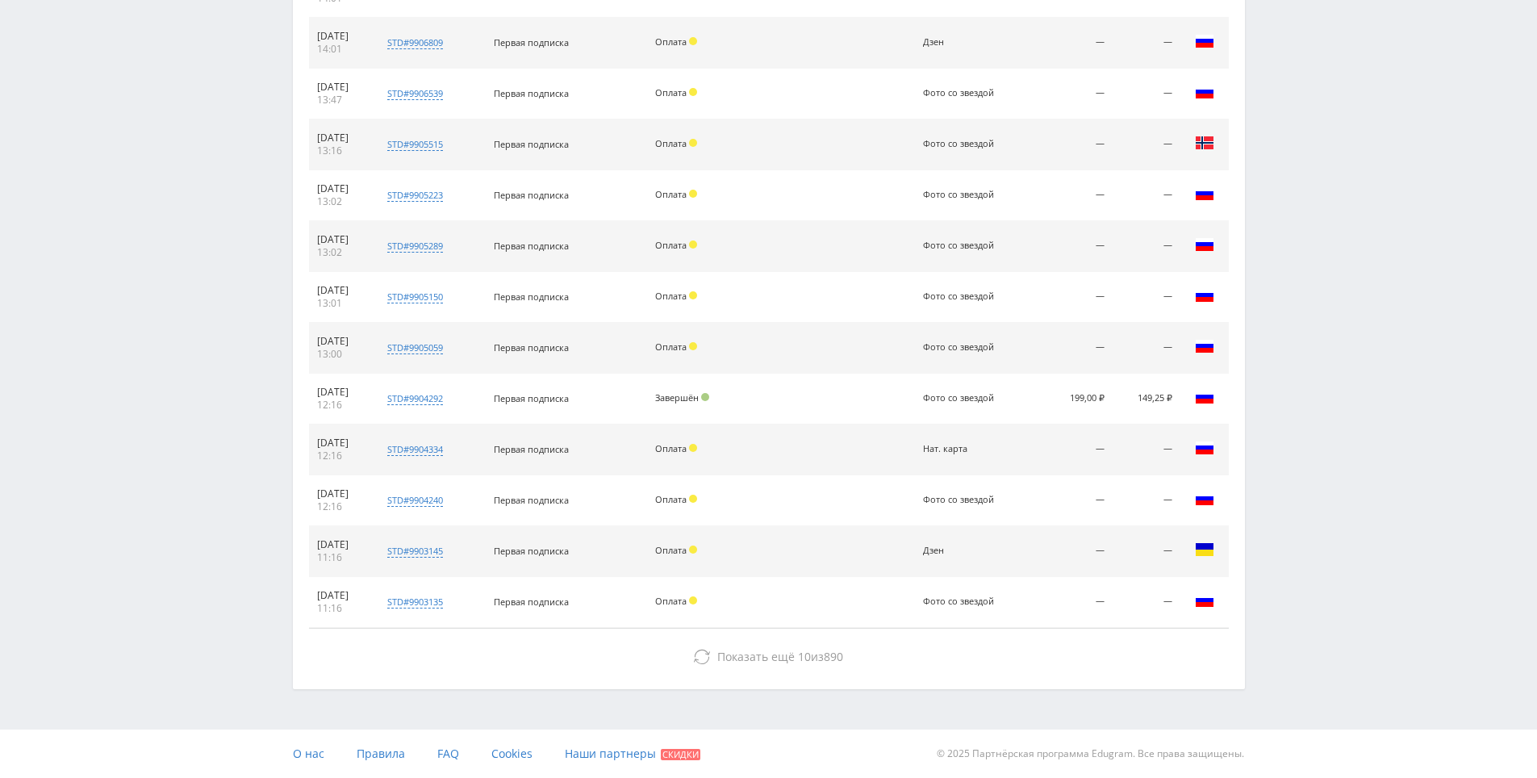
drag, startPoint x: 1319, startPoint y: 505, endPoint x: 1327, endPoint y: 546, distance: 41.8
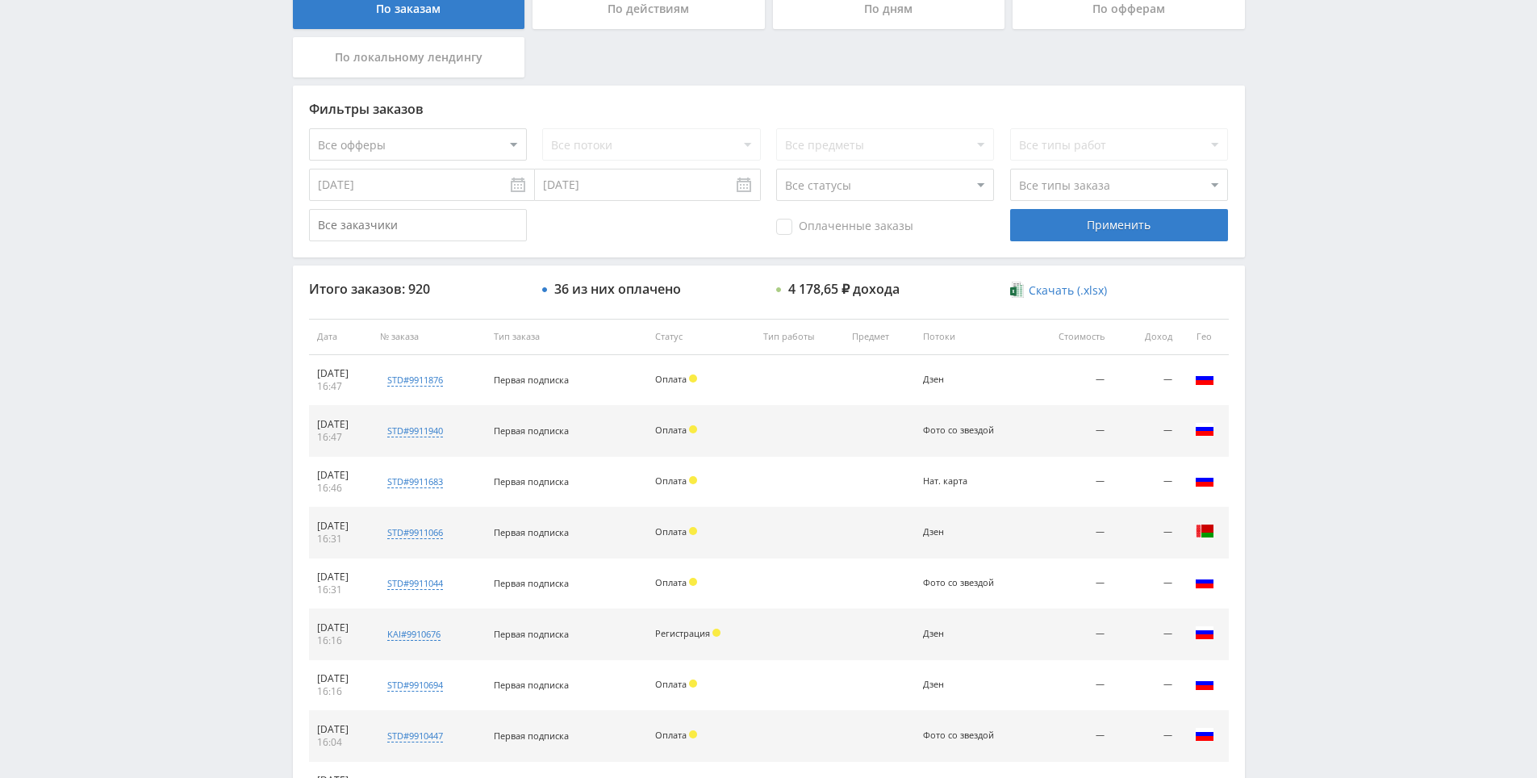
scroll to position [0, 0]
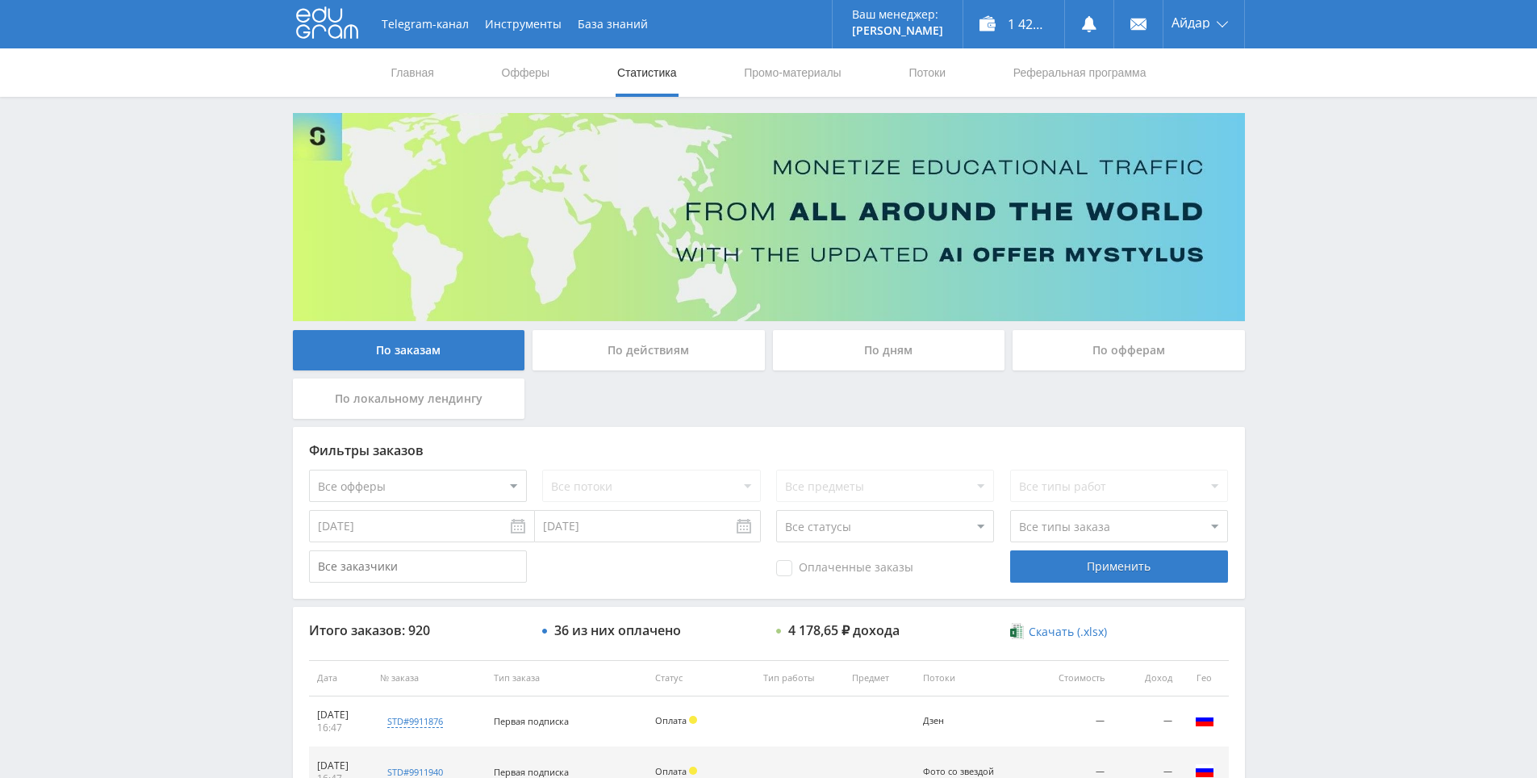
drag, startPoint x: 1323, startPoint y: 511, endPoint x: 1281, endPoint y: 222, distance: 291.9
